Goal: Communication & Community: Connect with others

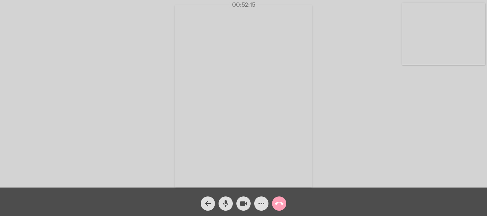
click at [279, 202] on mat-icon "call_end" at bounding box center [279, 204] width 9 height 9
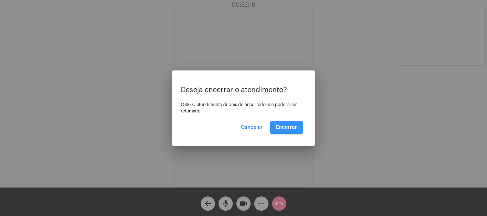
click at [290, 126] on span "Encerrar" at bounding box center [286, 127] width 21 height 5
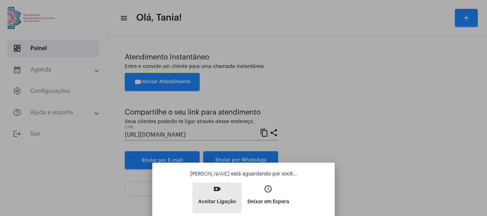
click at [221, 192] on mat-icon "video_call" at bounding box center [217, 189] width 9 height 9
